Goal: Task Accomplishment & Management: Manage account settings

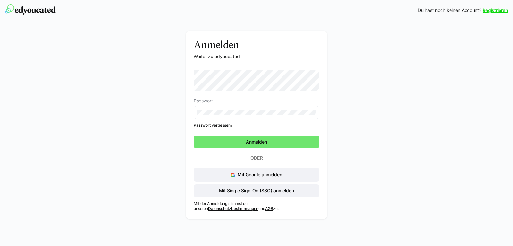
click at [237, 110] on eds-input at bounding box center [257, 112] width 126 height 13
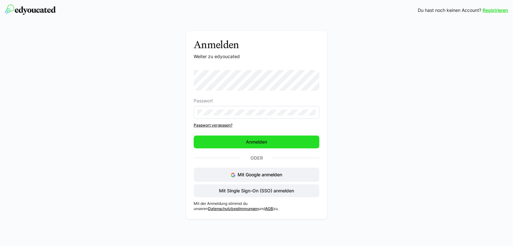
click at [239, 139] on span "Anmelden" at bounding box center [257, 141] width 126 height 13
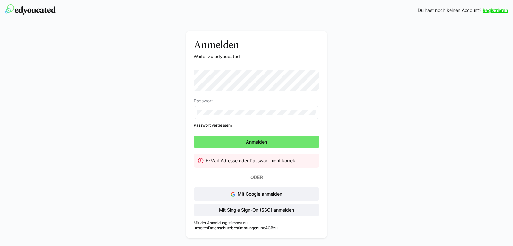
click at [212, 123] on link "Passwort vergessen?" at bounding box center [257, 125] width 126 height 5
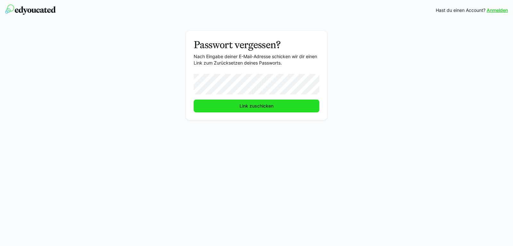
click at [310, 106] on span "Link zuschicken" at bounding box center [257, 105] width 126 height 13
